Goal: Book appointment/travel/reservation

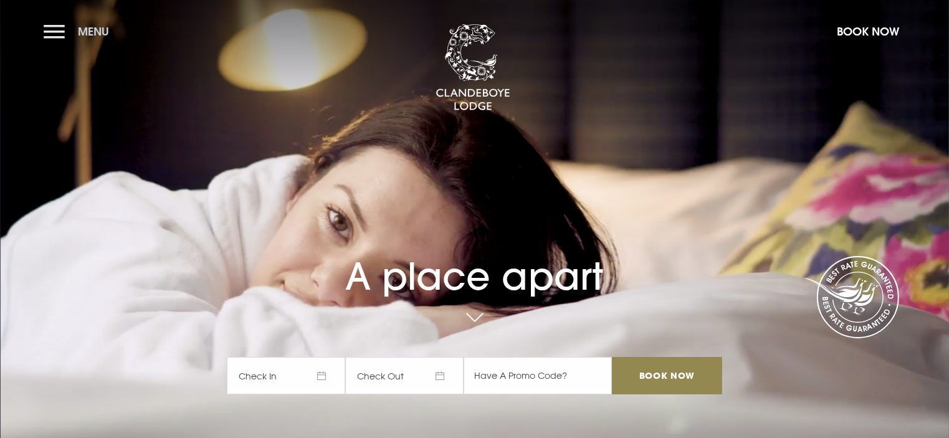
click at [55, 32] on button "Menu" at bounding box center [80, 31] width 72 height 27
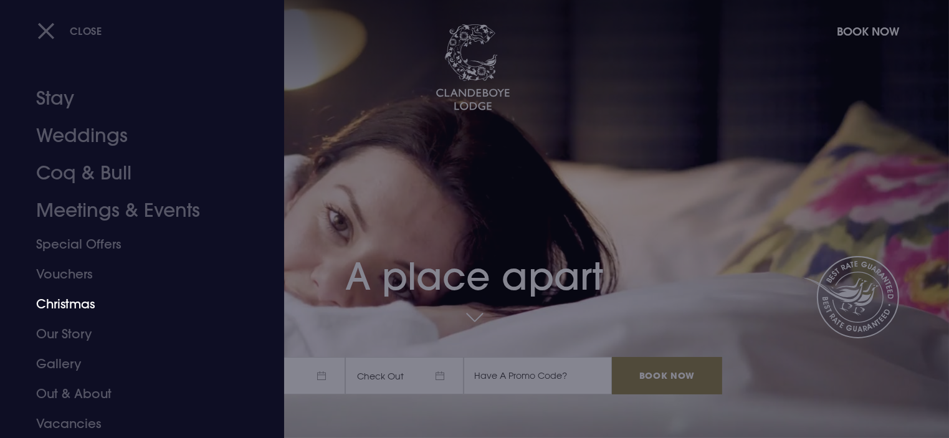
click at [57, 303] on link "Christmas" at bounding box center [134, 304] width 197 height 30
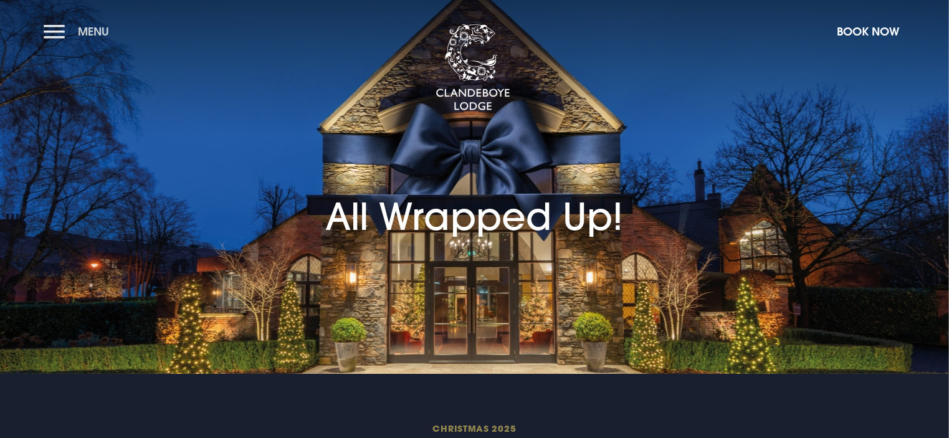
click at [57, 29] on button "Menu" at bounding box center [80, 31] width 72 height 27
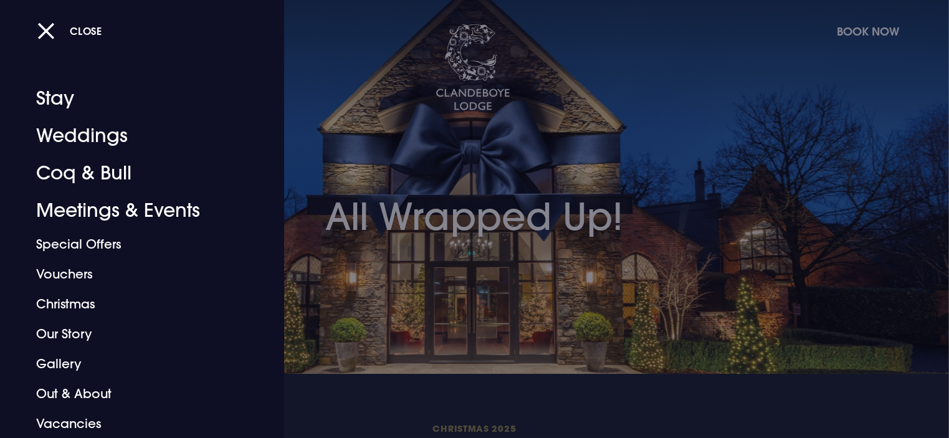
click at [432, 288] on div at bounding box center [474, 219] width 949 height 438
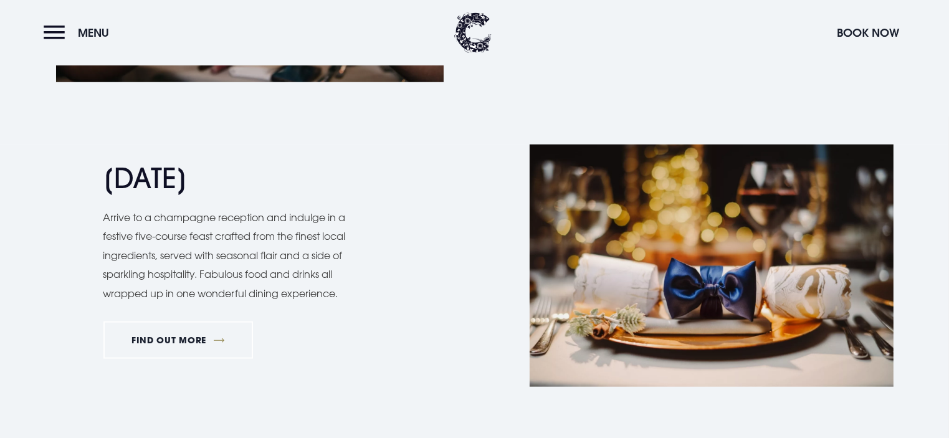
scroll to position [1308, 0]
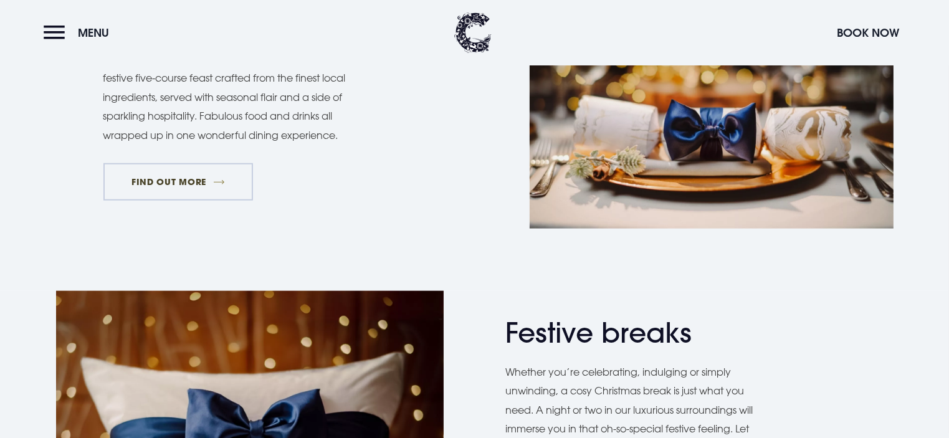
click at [166, 179] on link "FIND OUT MORE" at bounding box center [178, 181] width 150 height 37
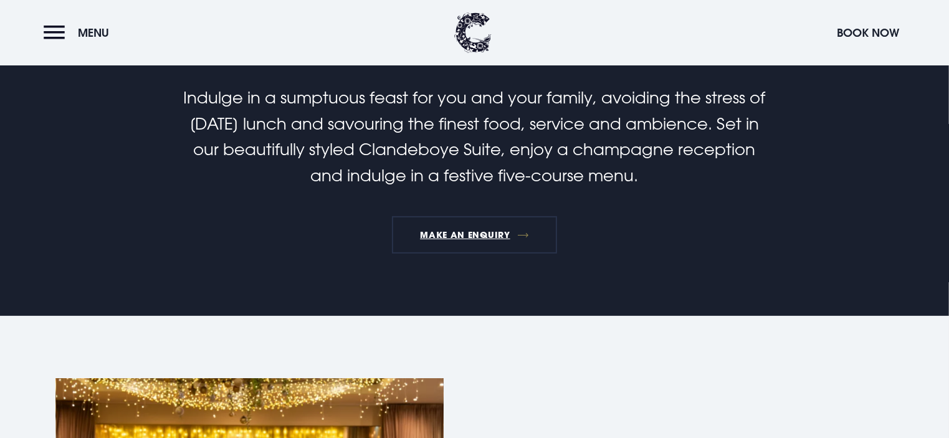
scroll to position [374, 0]
